Goal: Transaction & Acquisition: Book appointment/travel/reservation

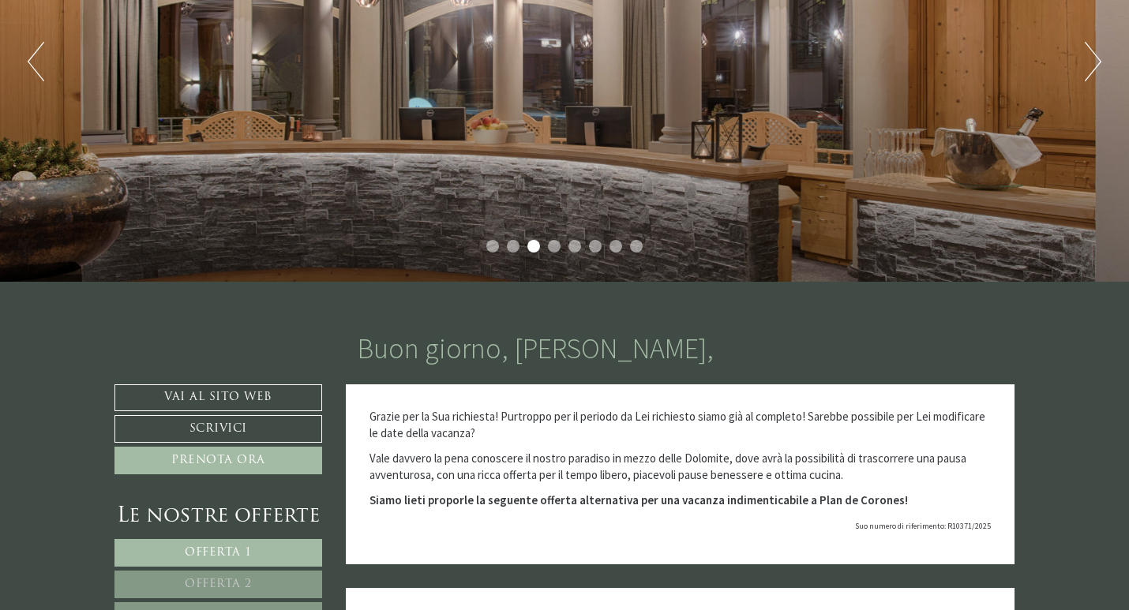
scroll to position [474, 0]
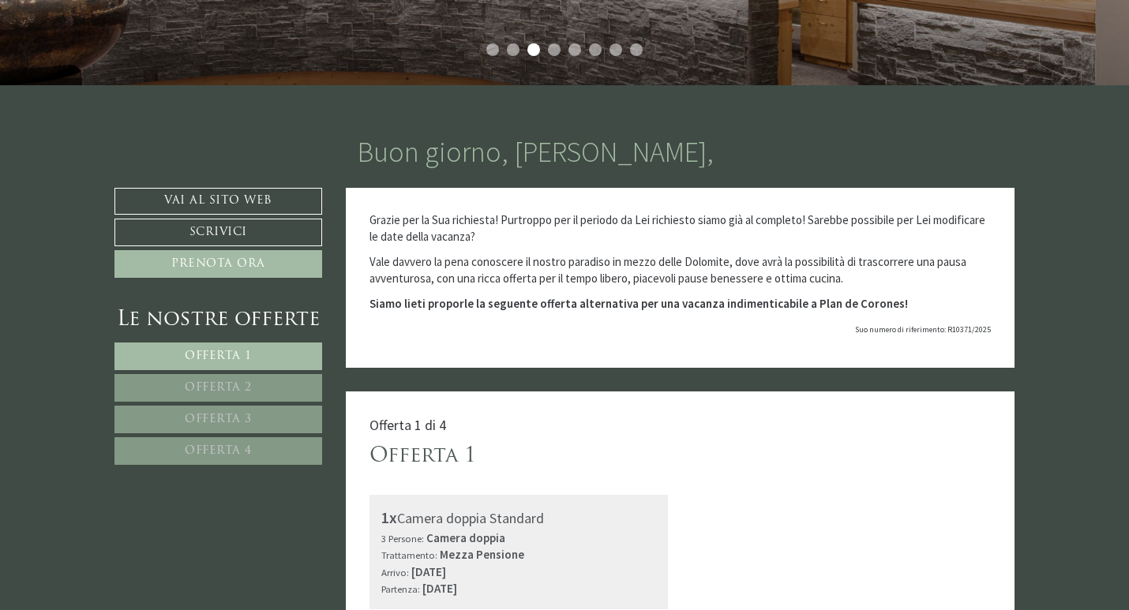
click at [627, 446] on div "Offerta 1" at bounding box center [680, 456] width 622 height 29
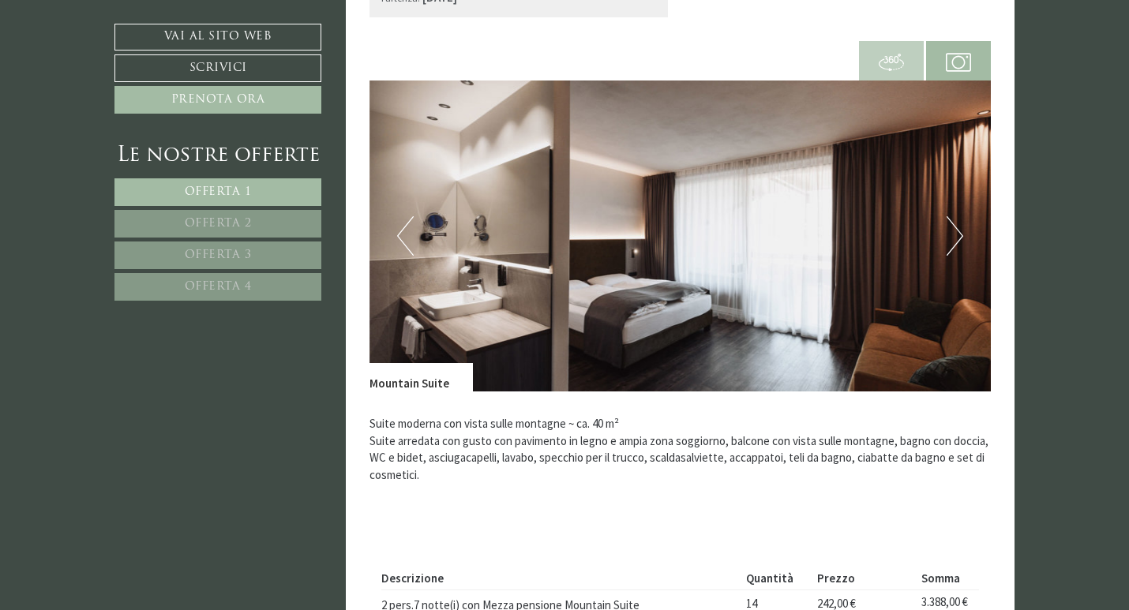
scroll to position [3316, 0]
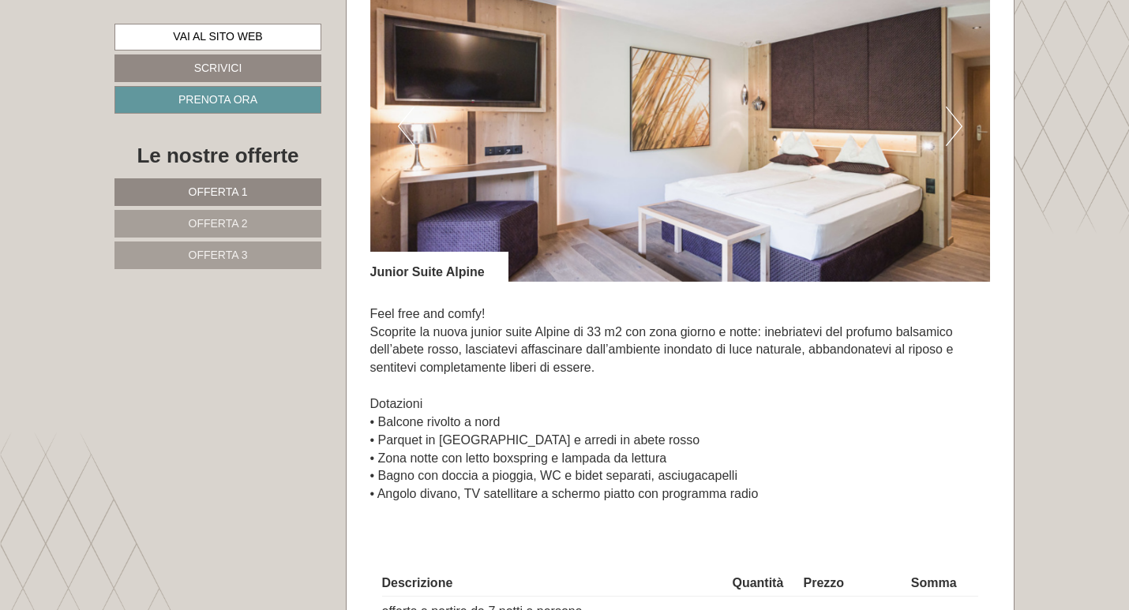
scroll to position [947, 0]
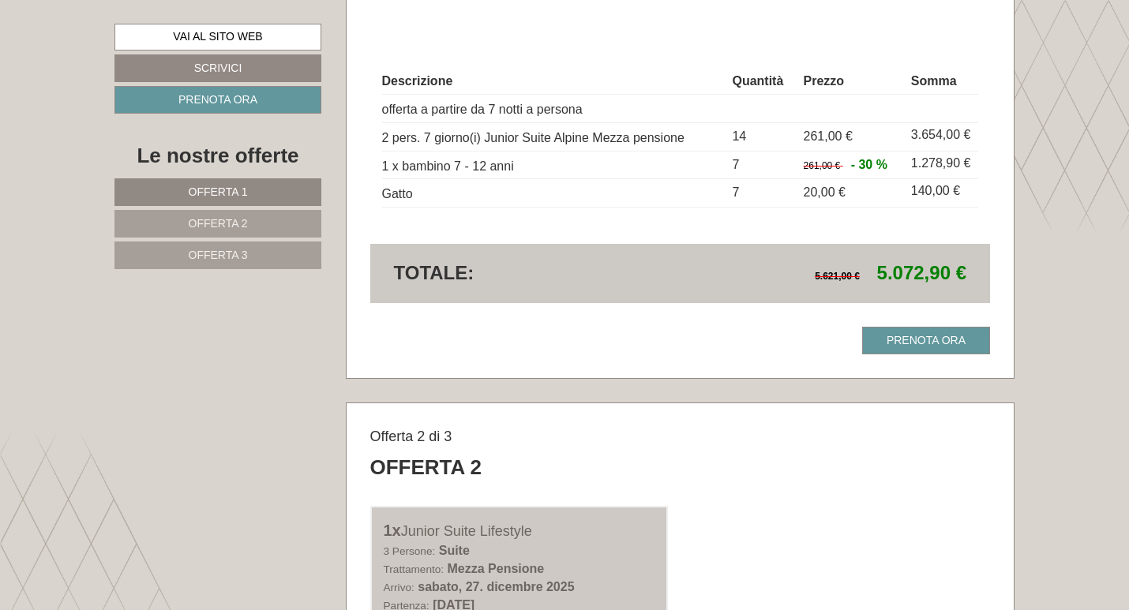
scroll to position [1184, 0]
